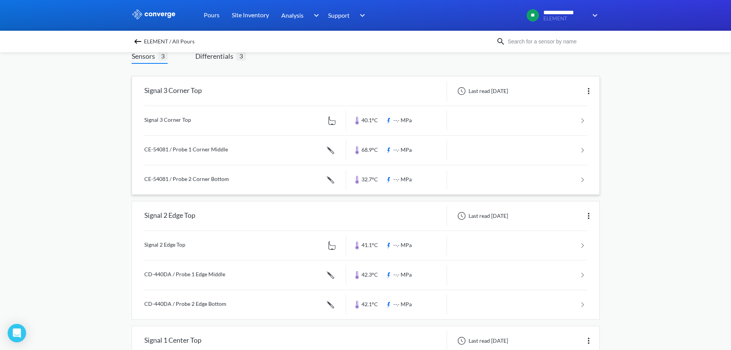
scroll to position [38, 0]
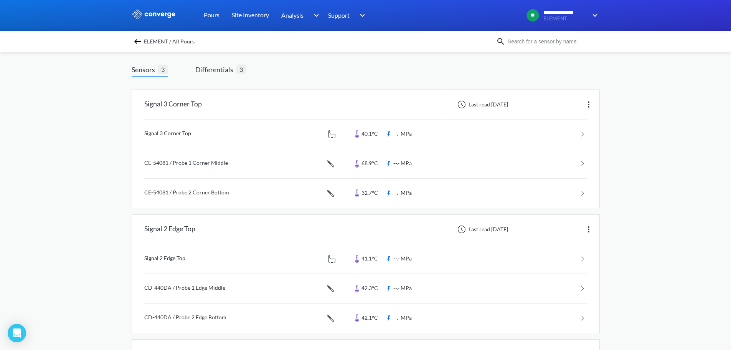
click at [140, 41] on img at bounding box center [137, 41] width 9 height 9
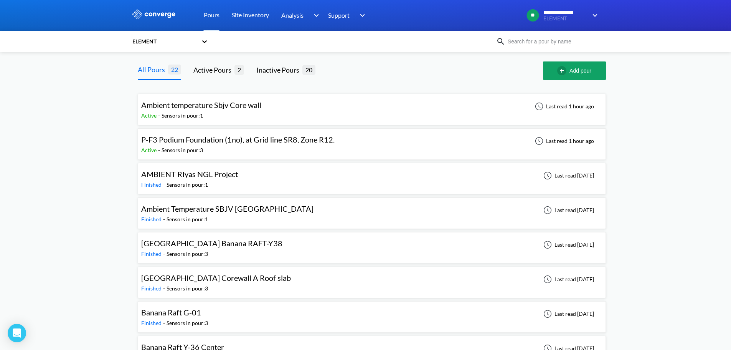
click at [205, 140] on span "P-F3 Podium Foundation (1no), at Grid line SR8, Zone R12." at bounding box center [237, 139] width 193 height 9
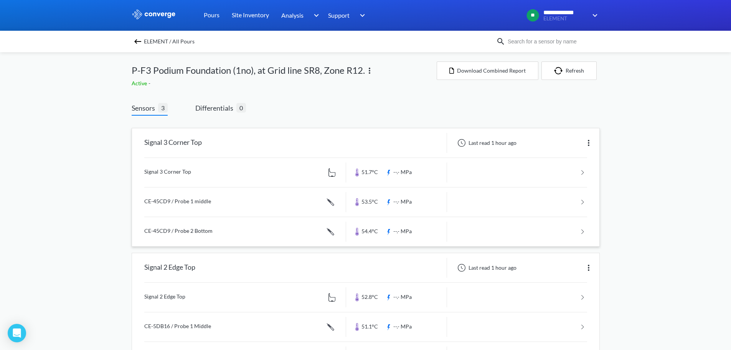
click at [212, 183] on link at bounding box center [365, 172] width 443 height 29
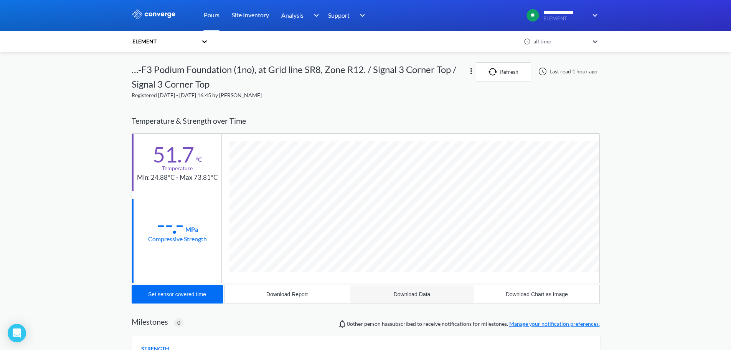
click at [406, 291] on div "Download Data" at bounding box center [412, 294] width 37 height 6
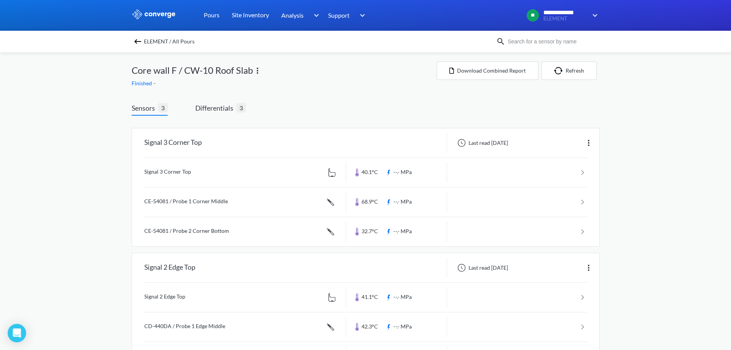
click at [139, 43] on img at bounding box center [137, 41] width 9 height 9
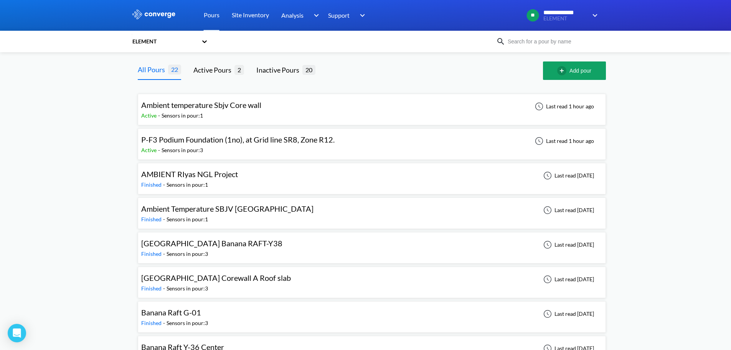
click at [169, 140] on span "P-F3 Podium Foundation (1no), at Grid line SR8, Zone R12." at bounding box center [237, 139] width 193 height 9
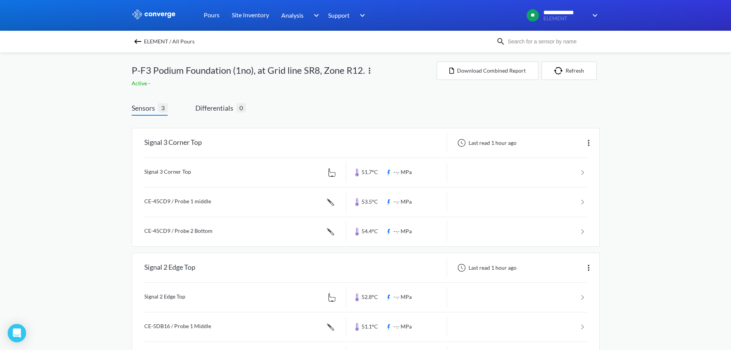
click at [137, 41] on img at bounding box center [137, 41] width 9 height 9
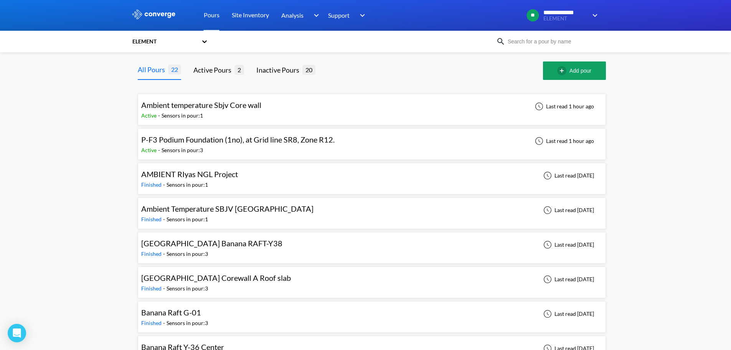
click at [271, 143] on span "P-F3 Podium Foundation (1no), at Grid line SR8, Zone R12." at bounding box center [237, 139] width 193 height 9
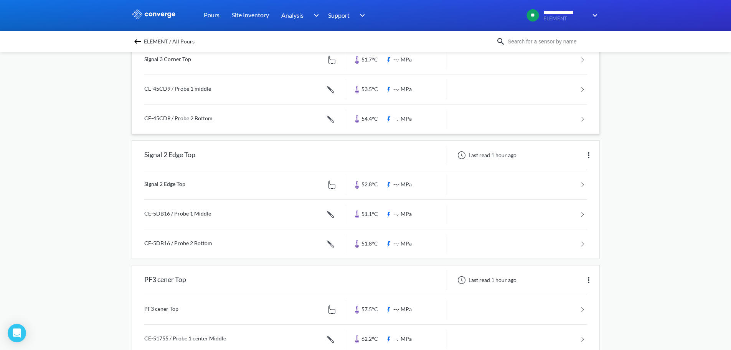
scroll to position [115, 0]
click at [215, 162] on div "Signal 2 Edge Top" at bounding box center [239, 152] width 214 height 20
click at [175, 188] on link at bounding box center [365, 181] width 443 height 29
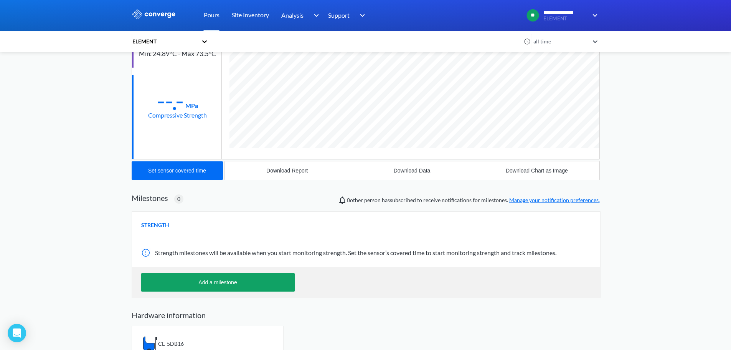
scroll to position [142, 0]
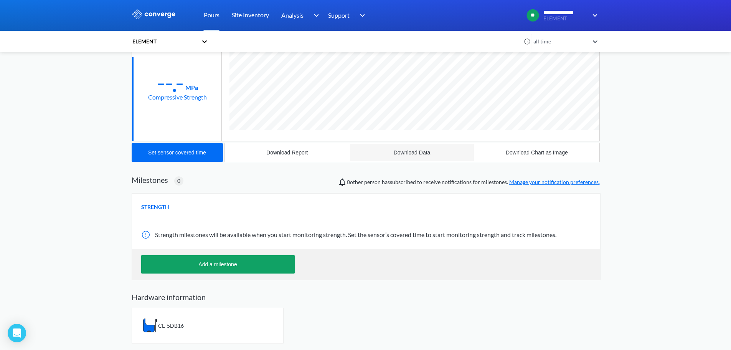
click at [356, 152] on div "Download Data" at bounding box center [412, 152] width 37 height 6
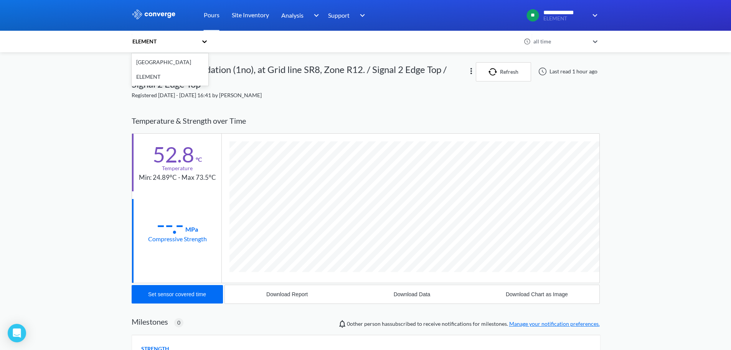
click at [206, 43] on icon at bounding box center [205, 42] width 8 height 8
click at [322, 52] on div "option Aramco Stadium focused, 1 of 2. 2 results available. Use Up and Down to …" at bounding box center [365, 41] width 731 height 21
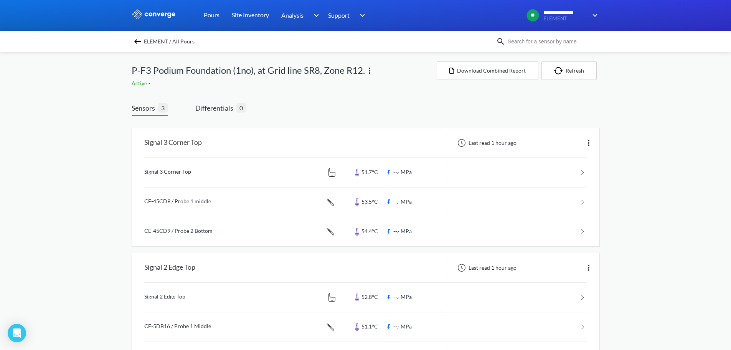
click at [142, 42] on img at bounding box center [137, 41] width 9 height 9
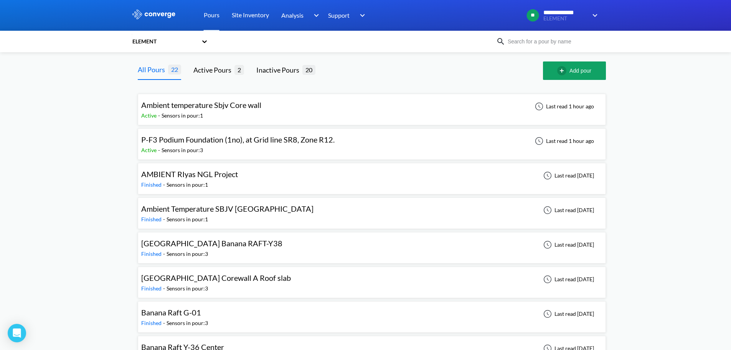
click at [177, 116] on div "Sensors in pour: 1" at bounding box center [182, 115] width 41 height 8
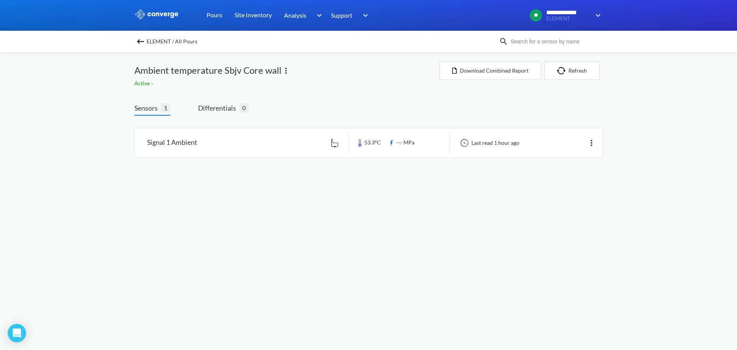
click at [139, 39] on img at bounding box center [140, 41] width 9 height 9
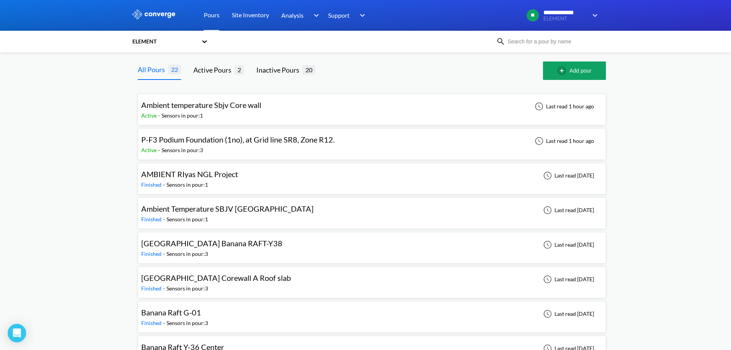
click at [180, 146] on div "Sensors in pour: 3" at bounding box center [182, 150] width 41 height 8
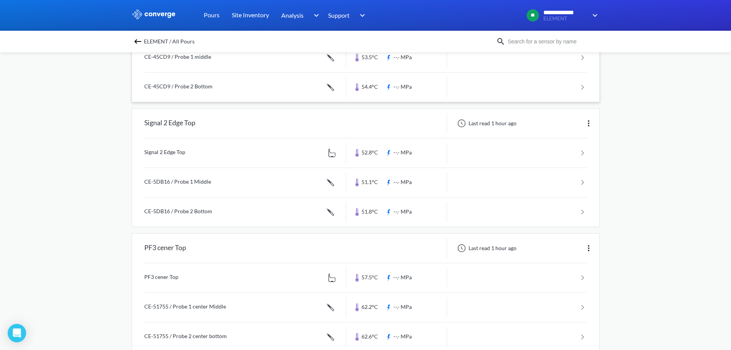
scroll to position [162, 0]
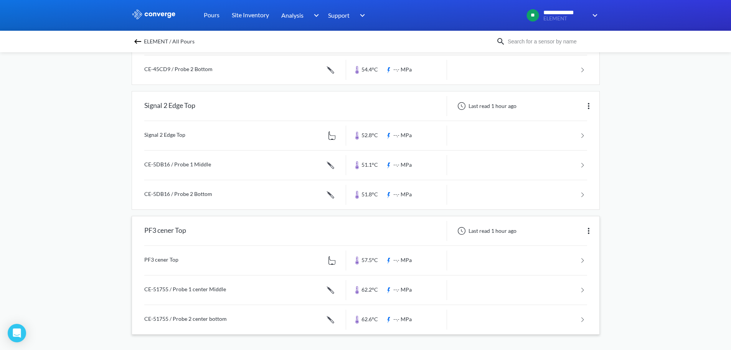
click at [307, 265] on link at bounding box center [365, 260] width 443 height 29
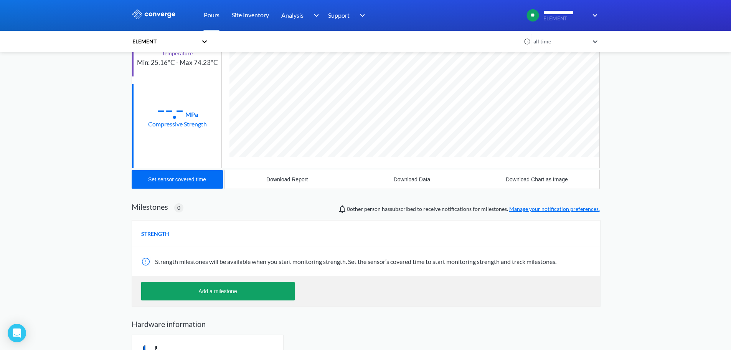
scroll to position [115, 0]
click at [356, 183] on button "Download Data" at bounding box center [412, 179] width 125 height 18
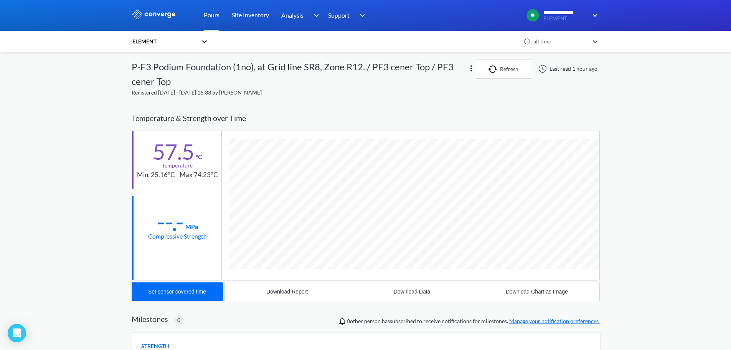
scroll to position [0, 0]
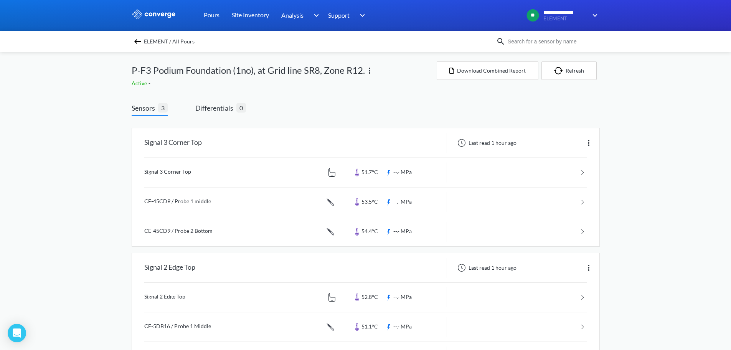
click at [140, 43] on img at bounding box center [137, 41] width 9 height 9
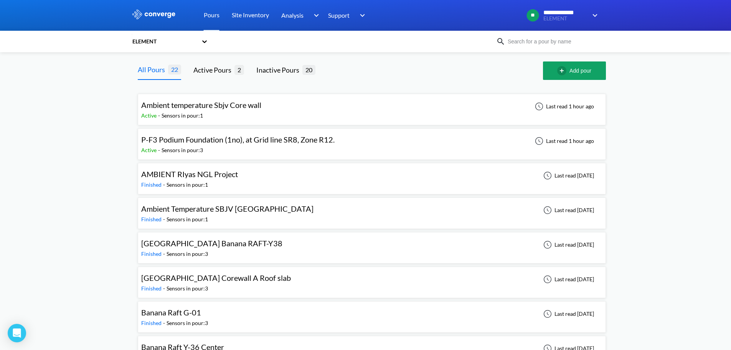
click at [207, 109] on span "Ambient temperature Sbjv Core wall" at bounding box center [201, 104] width 120 height 9
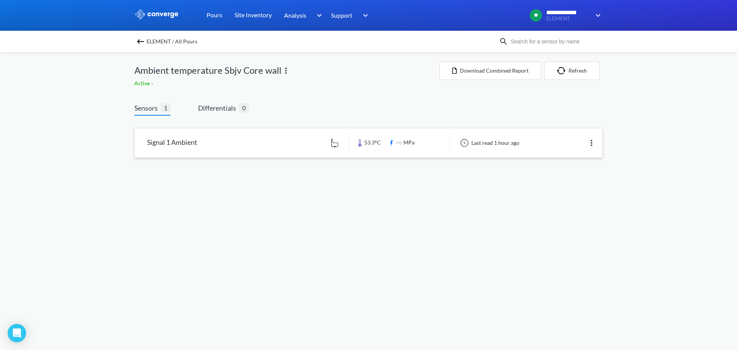
click at [356, 144] on link at bounding box center [369, 142] width 468 height 29
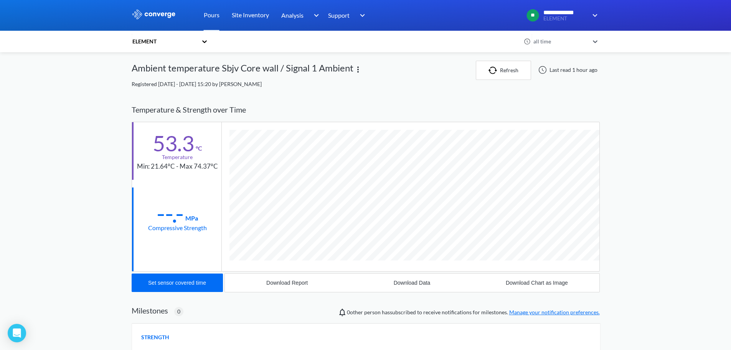
scroll to position [132, 0]
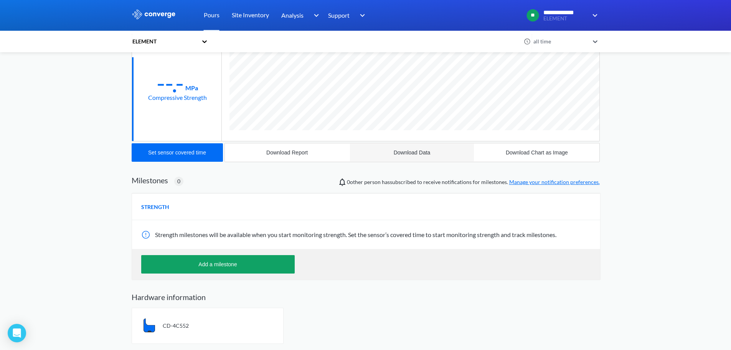
click at [356, 152] on div "Download Data" at bounding box center [412, 152] width 37 height 6
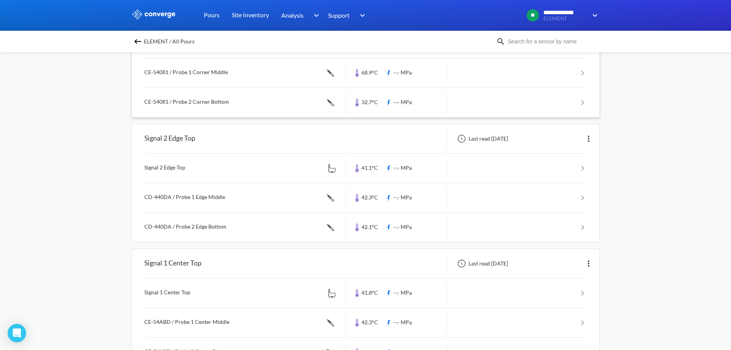
scroll to position [154, 0]
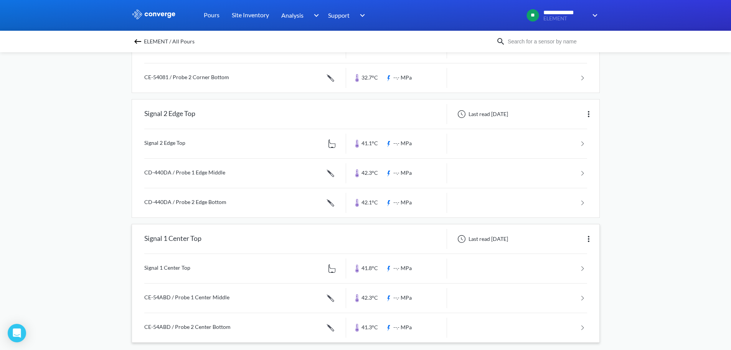
click at [178, 272] on link at bounding box center [365, 268] width 443 height 29
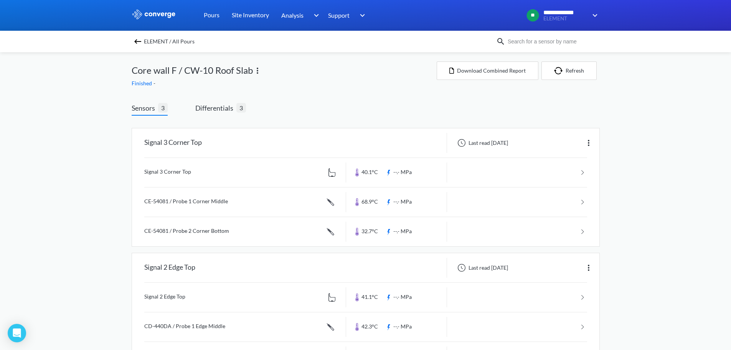
click at [137, 42] on img at bounding box center [137, 41] width 9 height 9
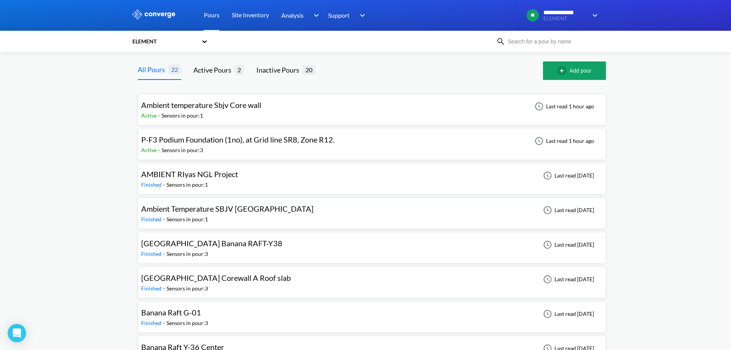
click at [265, 144] on div "P-F3 Podium Foundation (1no), at Grid line SR8, Zone R12." at bounding box center [237, 140] width 193 height 12
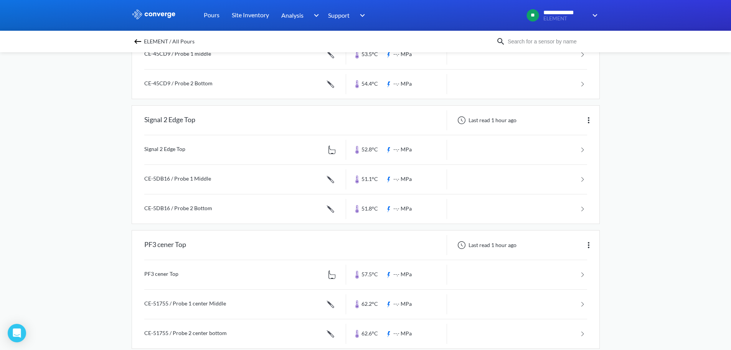
scroll to position [154, 0]
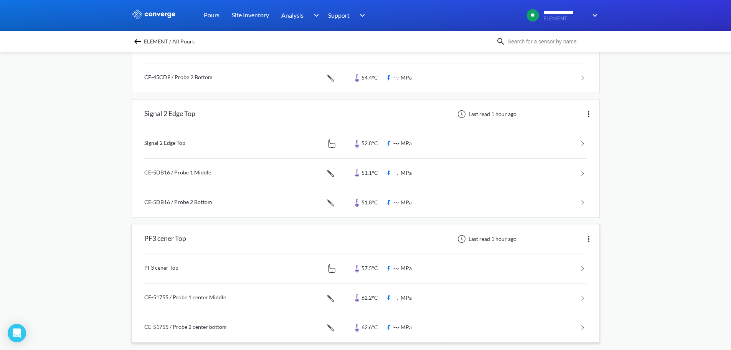
click at [172, 271] on link at bounding box center [365, 268] width 443 height 29
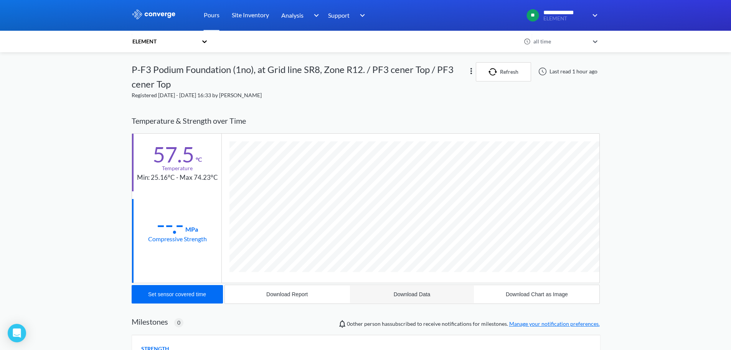
click at [418, 296] on div "Download Data" at bounding box center [412, 294] width 37 height 6
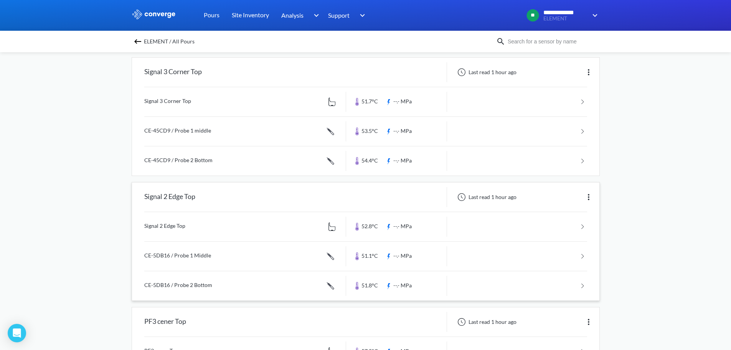
scroll to position [162, 0]
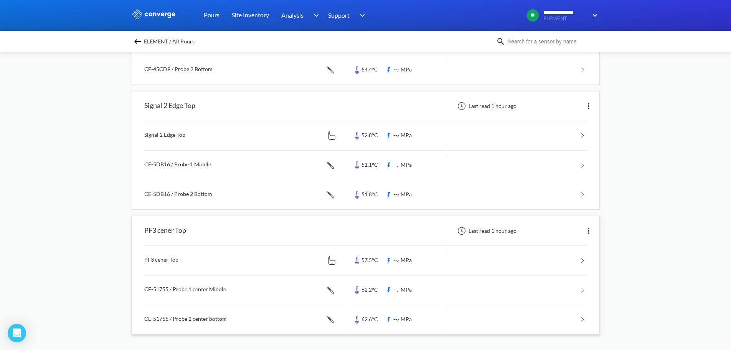
click at [182, 287] on link at bounding box center [365, 289] width 443 height 29
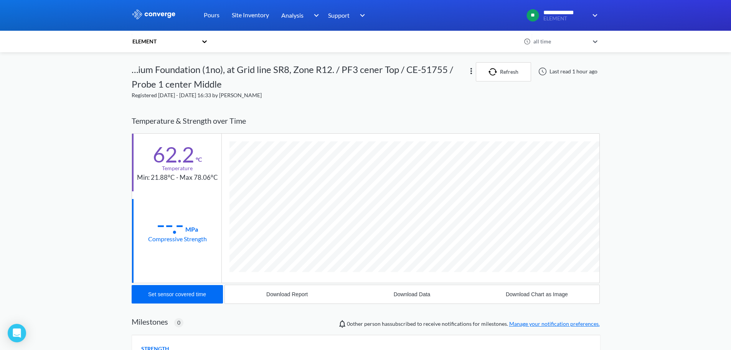
scroll to position [438, 468]
click at [403, 293] on div "Download Data" at bounding box center [412, 294] width 37 height 6
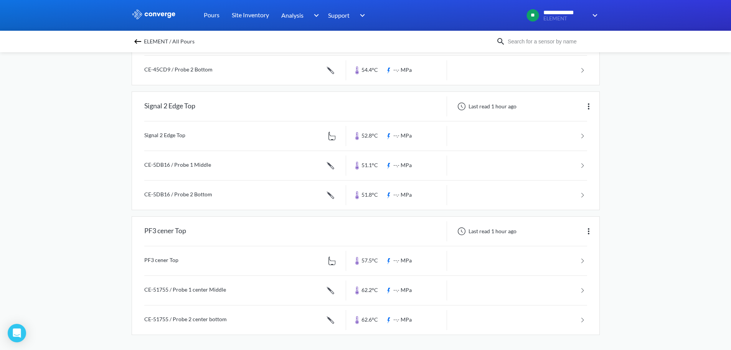
scroll to position [162, 0]
click at [179, 322] on link at bounding box center [365, 319] width 443 height 29
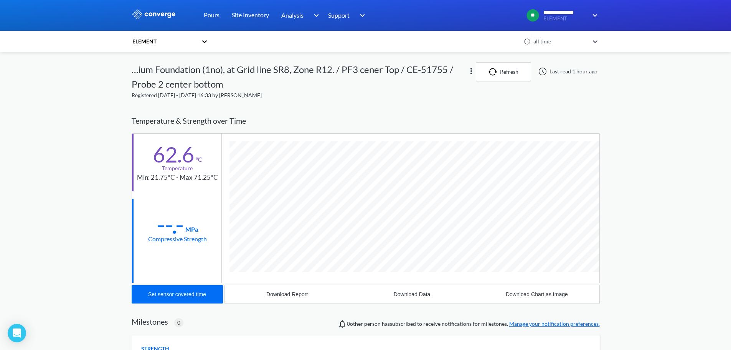
scroll to position [438, 468]
click at [400, 292] on div "Download Data" at bounding box center [412, 294] width 37 height 6
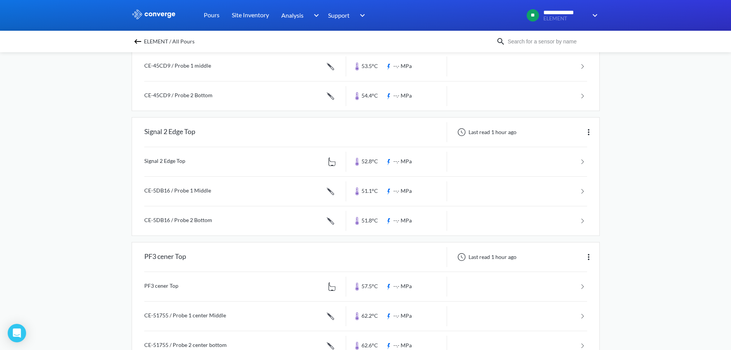
scroll to position [162, 0]
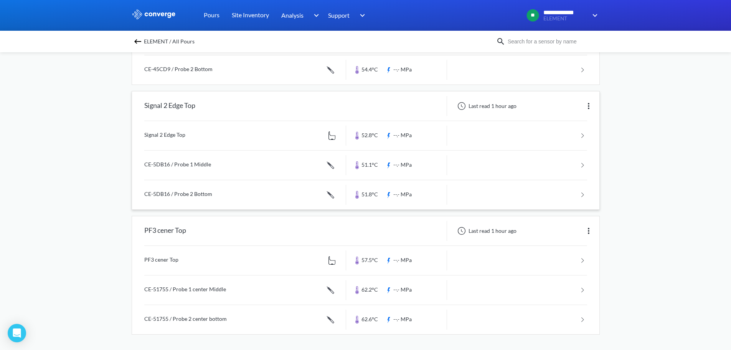
click at [181, 136] on link at bounding box center [365, 135] width 443 height 29
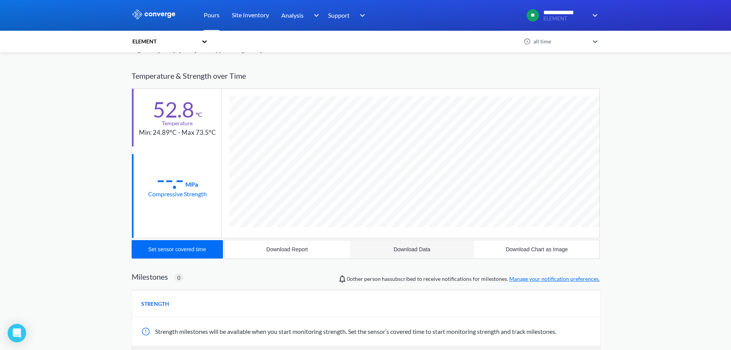
scroll to position [115, 0]
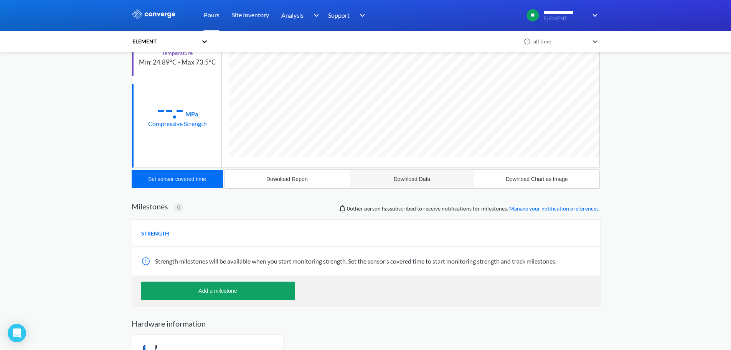
click at [399, 179] on div "Download Data" at bounding box center [412, 179] width 37 height 6
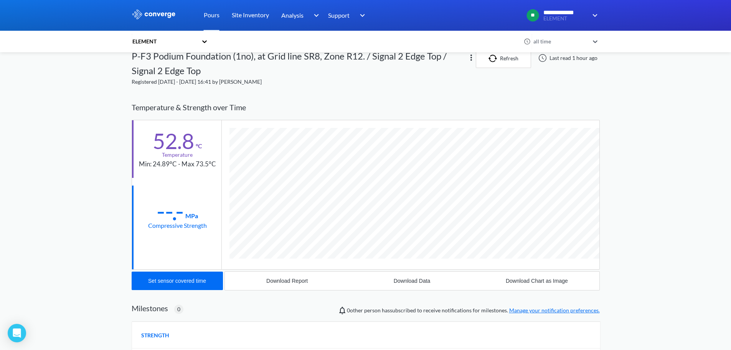
scroll to position [0, 0]
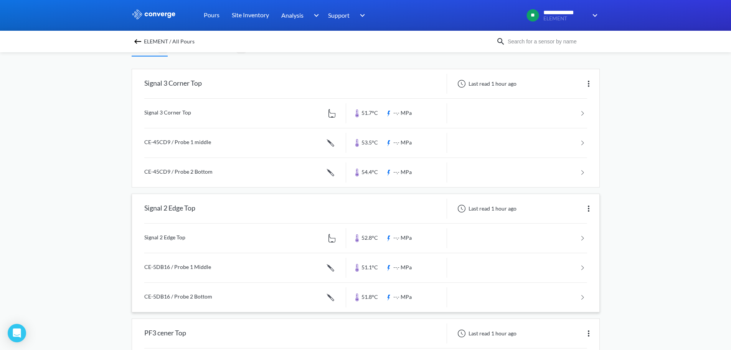
scroll to position [77, 0]
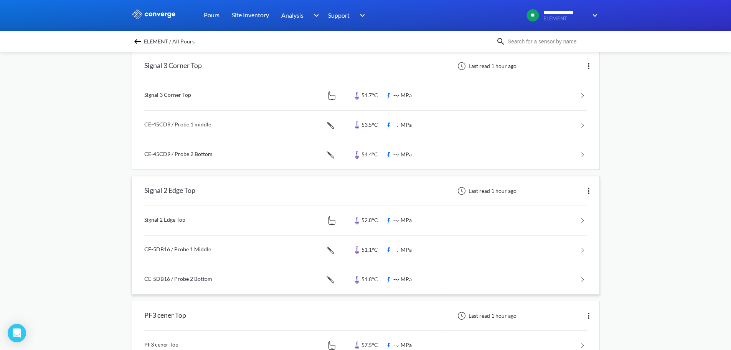
click at [173, 251] on link at bounding box center [365, 249] width 443 height 29
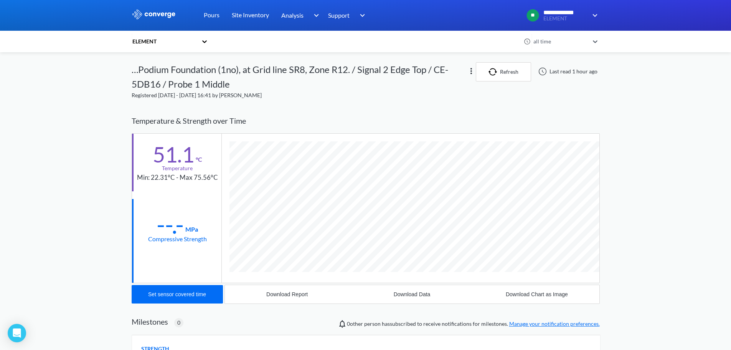
scroll to position [438, 468]
click at [417, 295] on div "Download Data" at bounding box center [412, 294] width 37 height 6
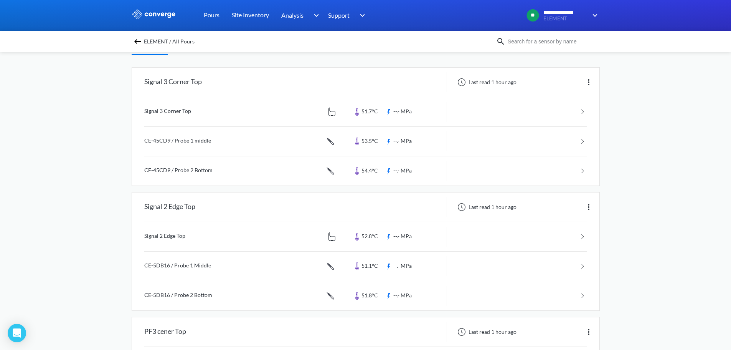
scroll to position [77, 0]
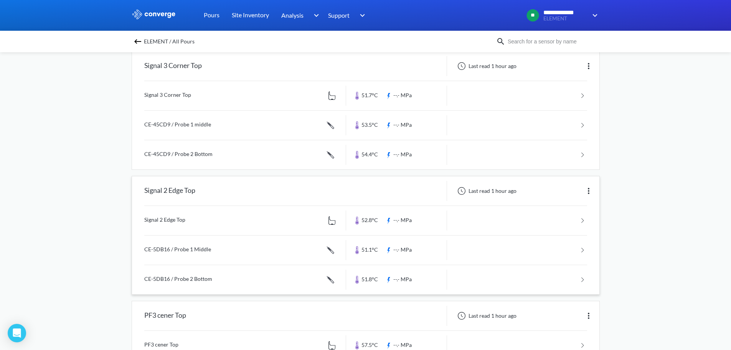
click at [200, 282] on link at bounding box center [365, 279] width 443 height 29
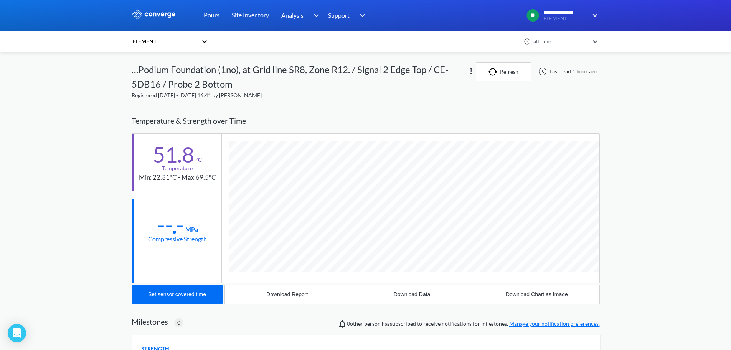
scroll to position [438, 468]
click at [408, 296] on div "Download Data" at bounding box center [412, 294] width 37 height 6
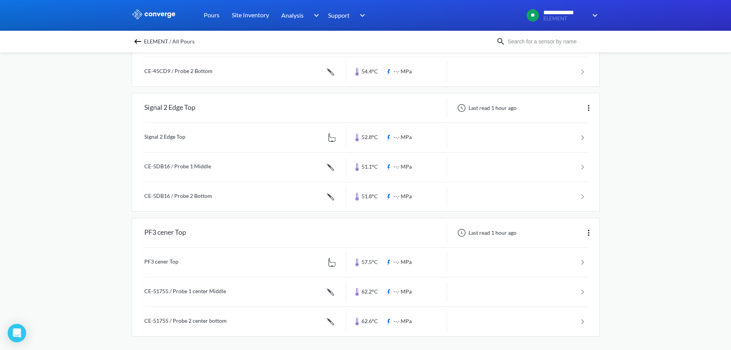
scroll to position [162, 0]
click at [186, 135] on link at bounding box center [365, 135] width 443 height 29
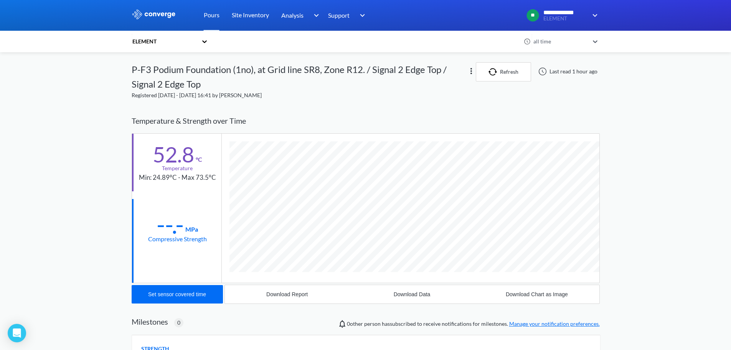
scroll to position [423, 468]
click at [426, 297] on button "Download Data" at bounding box center [412, 294] width 125 height 18
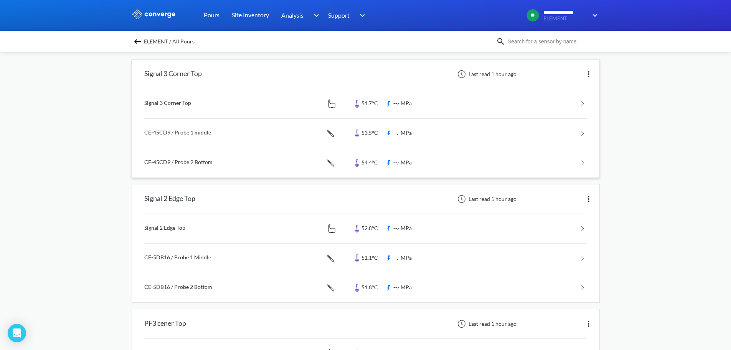
scroll to position [77, 0]
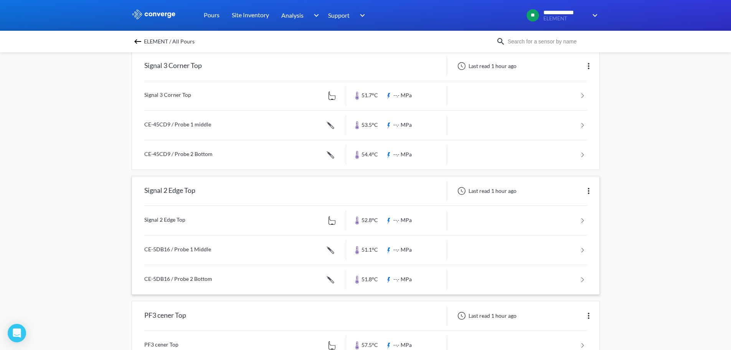
click at [195, 251] on link at bounding box center [365, 249] width 443 height 29
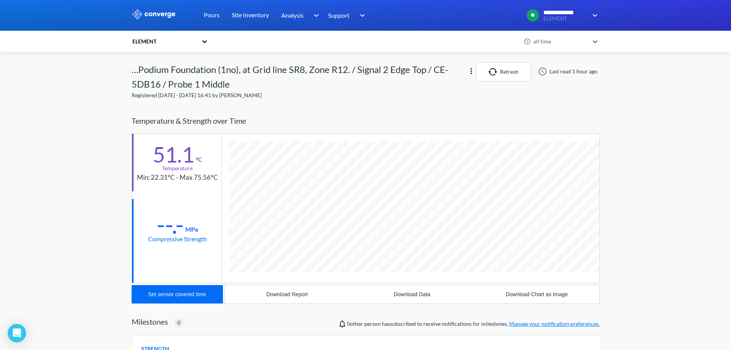
scroll to position [438, 468]
click at [402, 297] on div "Download Data" at bounding box center [412, 294] width 37 height 6
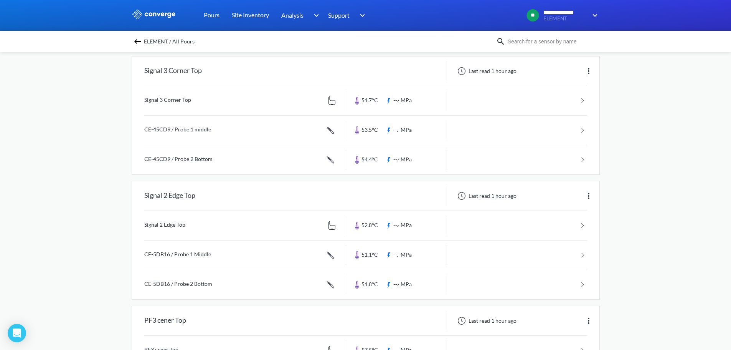
scroll to position [77, 0]
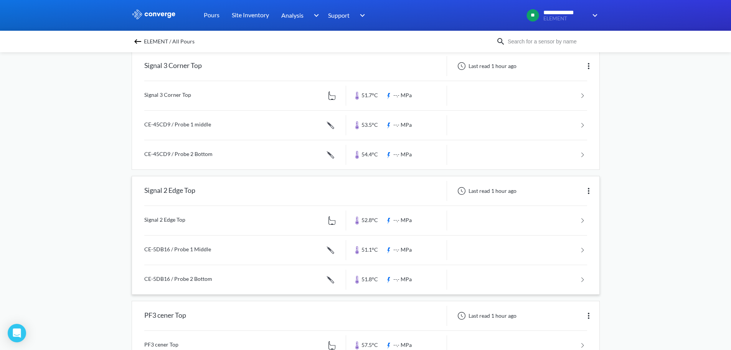
click at [190, 278] on link at bounding box center [365, 279] width 443 height 29
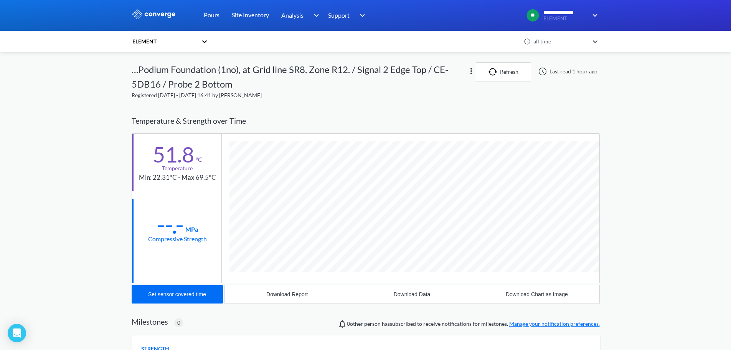
scroll to position [438, 468]
click at [416, 296] on div "Download Data" at bounding box center [412, 294] width 37 height 6
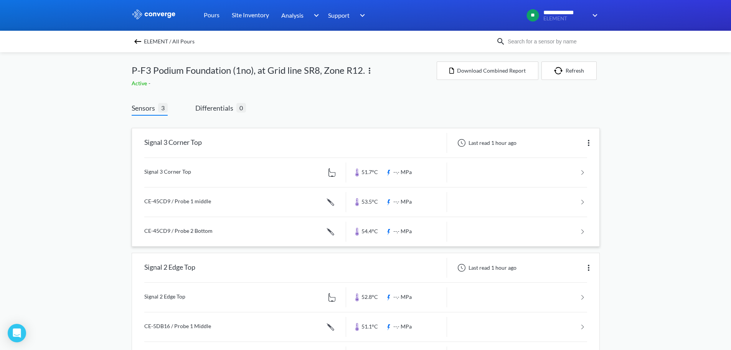
click at [177, 172] on link at bounding box center [365, 172] width 443 height 29
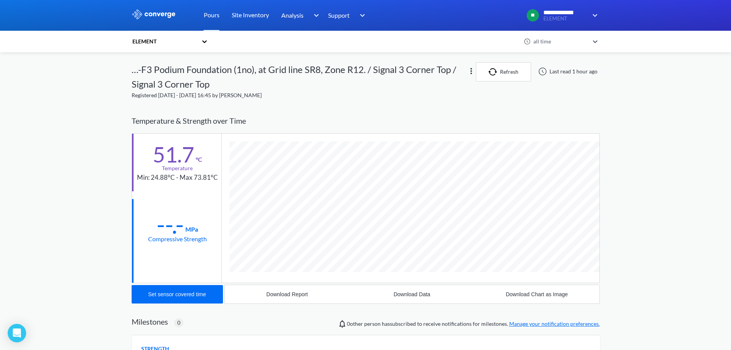
scroll to position [423, 468]
click at [405, 292] on div "Download Data" at bounding box center [412, 294] width 37 height 6
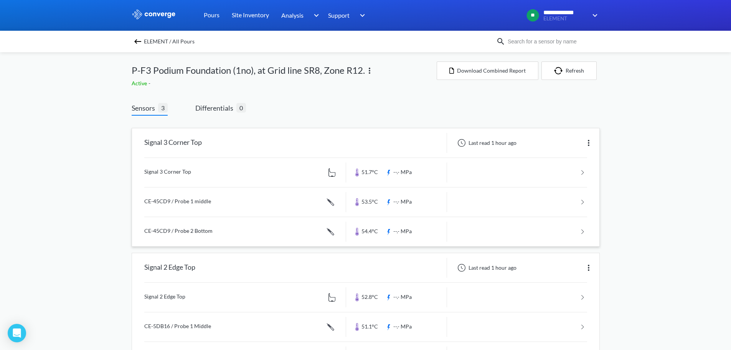
click at [189, 202] on link at bounding box center [365, 201] width 443 height 29
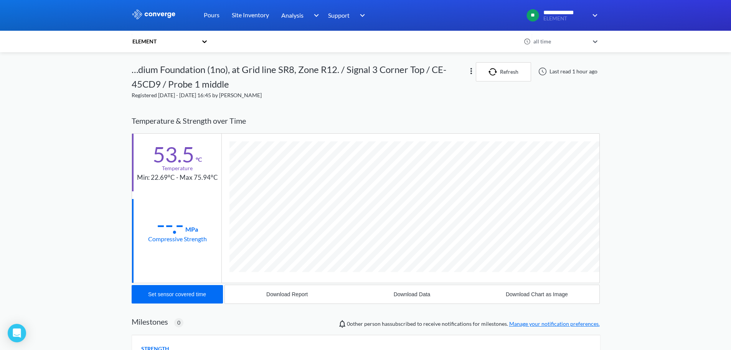
scroll to position [438, 468]
click at [422, 294] on div "Download Data" at bounding box center [412, 294] width 37 height 6
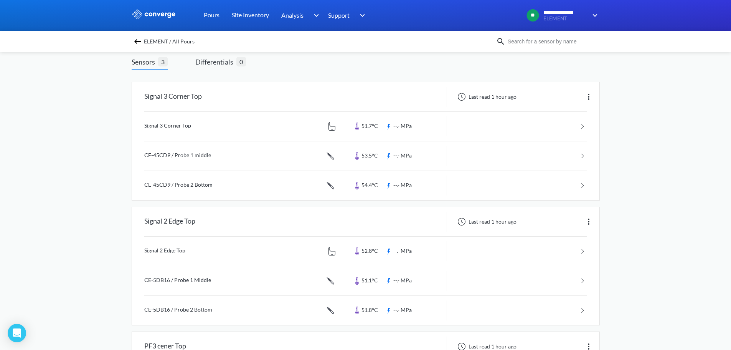
scroll to position [38, 0]
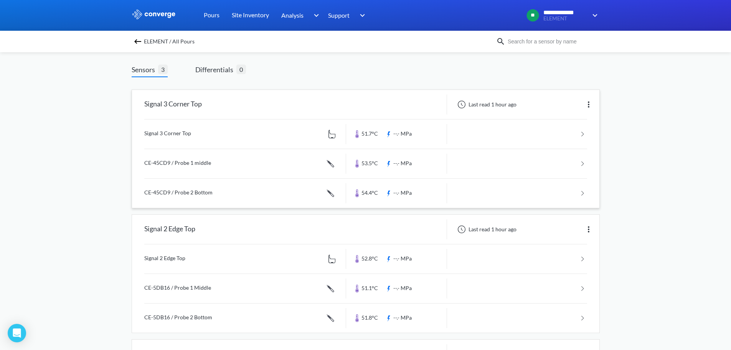
click at [188, 195] on link at bounding box center [365, 192] width 443 height 29
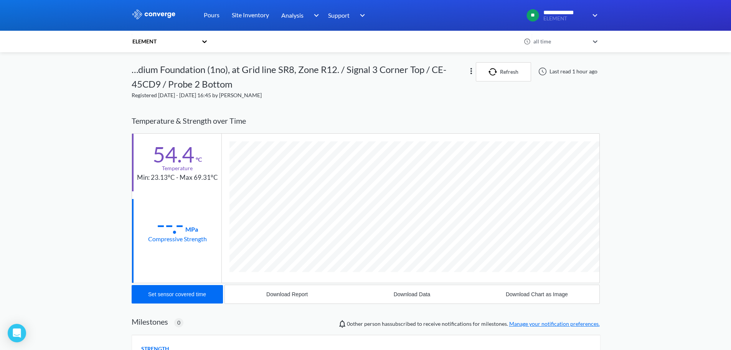
scroll to position [438, 468]
click at [402, 296] on div "Download Data" at bounding box center [412, 294] width 37 height 6
